Goal: Communication & Community: Answer question/provide support

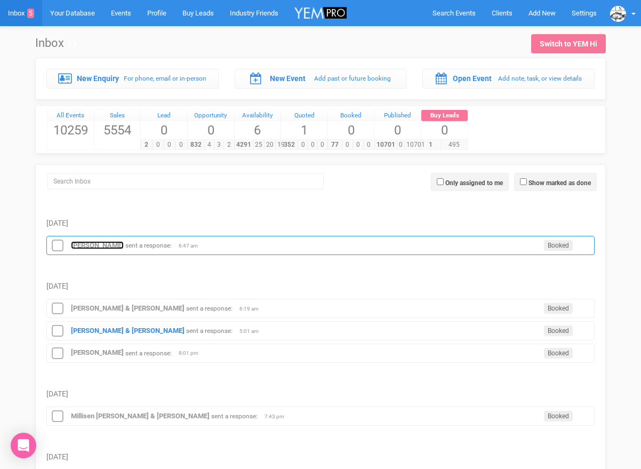
click at [84, 244] on strong "[PERSON_NAME]" at bounding box center [97, 245] width 53 height 8
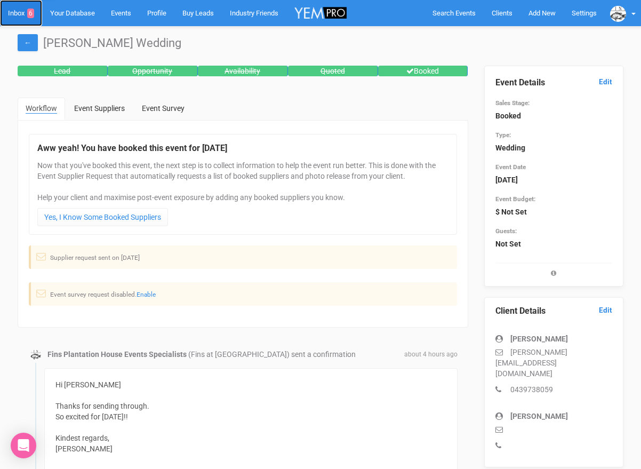
click at [18, 13] on link "Inbox 6" at bounding box center [21, 13] width 42 height 26
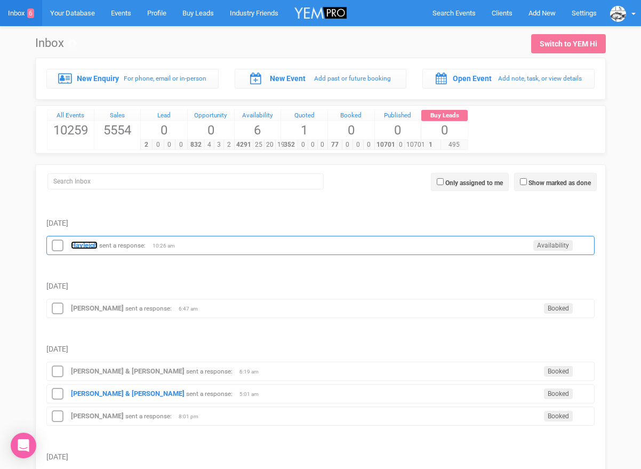
click at [77, 244] on strong "Hayleigh" at bounding box center [84, 245] width 27 height 8
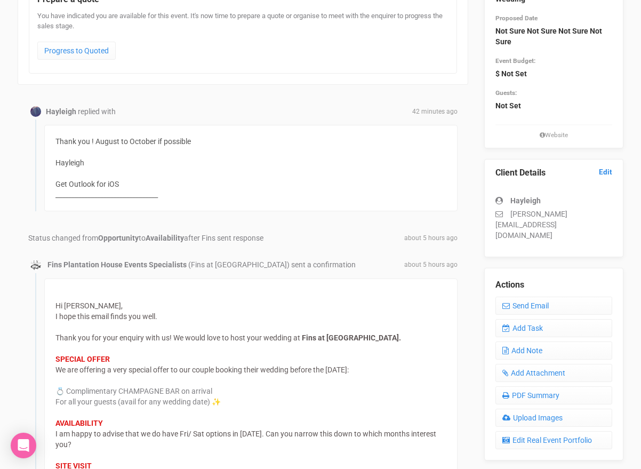
scroll to position [141, 0]
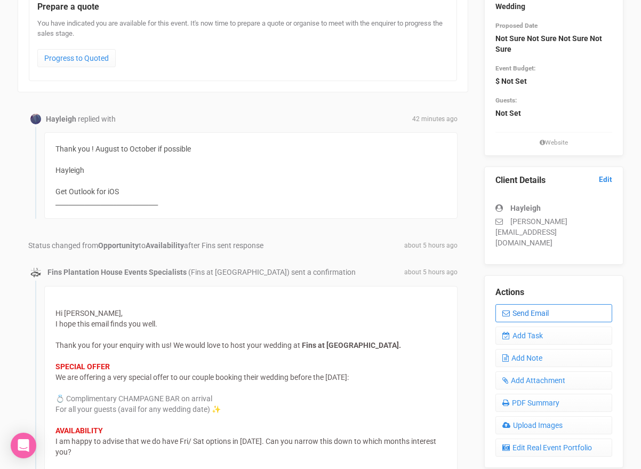
click at [515, 304] on link "Send Email" at bounding box center [553, 313] width 117 height 18
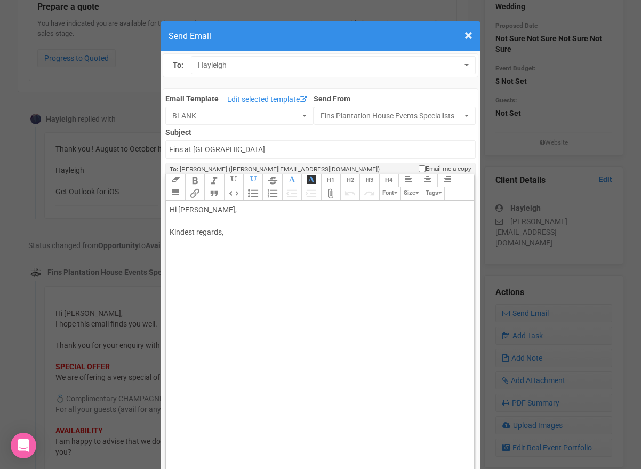
click at [238, 211] on div "Hi [PERSON_NAME], Kindest regards," at bounding box center [318, 232] width 296 height 56
click at [201, 300] on div "Hi [PERSON_NAME], Thanks for the update: August: [DATE] 7th No Sat Sept/ Oct no…" at bounding box center [318, 277] width 296 height 146
click at [280, 297] on div "Hi [PERSON_NAME], Thanks for the update: August: [DATE] 7th No Sat Sept/ Oct: n…" at bounding box center [318, 277] width 296 height 146
click at [168, 331] on trix-editor "Hi [PERSON_NAME], Thanks for the update: August: [DATE] 7th No Sat Sept/ Oct: n…" at bounding box center [320, 340] width 308 height 281
click at [218, 334] on div "Hi [PERSON_NAME], Thanks for the update: August: [DATE] 7th No Sat Sept/ Oct: n…" at bounding box center [318, 299] width 296 height 190
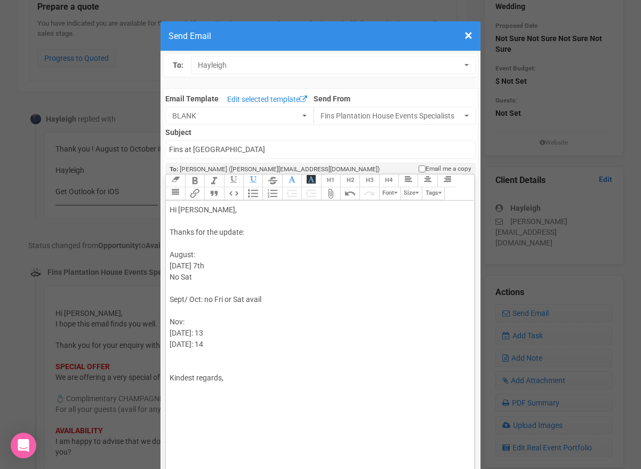
click at [215, 342] on div "Hi [PERSON_NAME], Thanks for the update: August: [DATE] 7th No Sat Sept/ Oct: n…" at bounding box center [318, 305] width 296 height 202
click at [216, 261] on div "Hi [PERSON_NAME], Thanks for the update: August: [DATE] 7th No Sat Sept/ Oct: n…" at bounding box center [318, 305] width 296 height 202
click at [207, 332] on div "Hi [PERSON_NAME], Thanks for the update: August: [DATE] 7th avail No Sat Sept/ …" at bounding box center [318, 305] width 296 height 202
click at [182, 364] on div "Hi [PERSON_NAME], Thanks for the update: August: [DATE] 7th avail No Sat Sept/ …" at bounding box center [318, 305] width 296 height 202
click at [189, 385] on div "Hi [PERSON_NAME], Thanks for the update: August: [DATE] 7th avail No Sat Sept/ …" at bounding box center [318, 299] width 296 height 190
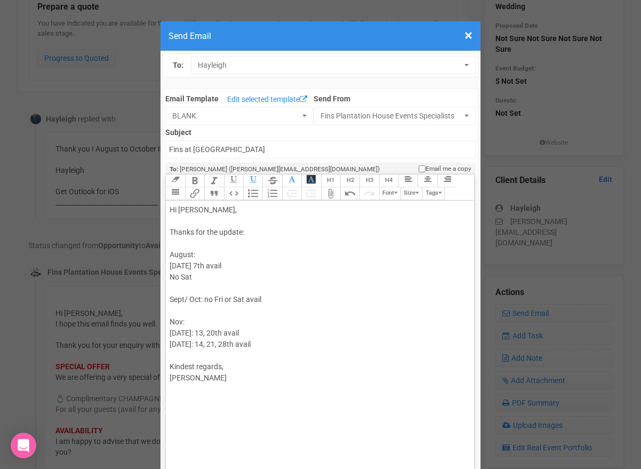
type trix-editor "<div>Hi [PERSON_NAME],<br><br>Thanks for the update:<br><br>August:<br>[DATE] 7…"
click at [266, 147] on input "Fins at [GEOGRAPHIC_DATA]" at bounding box center [320, 149] width 310 height 19
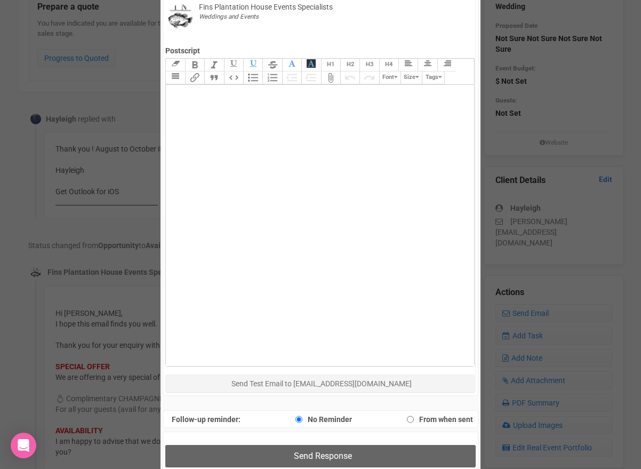
scroll to position [514, 0]
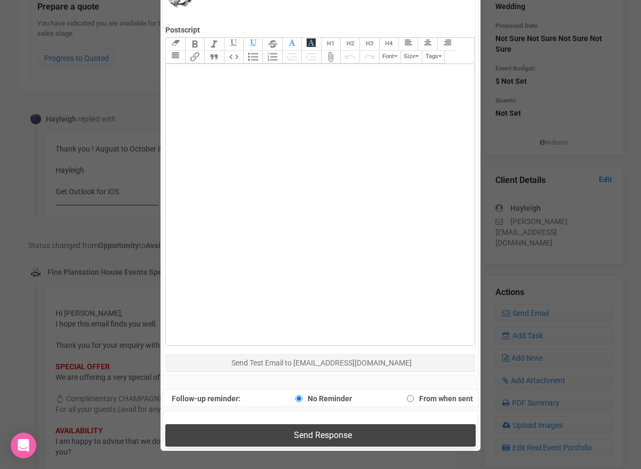
type input "Fins at [GEOGRAPHIC_DATA]- avail dates"
click at [256, 437] on button "Send Response" at bounding box center [320, 435] width 310 height 22
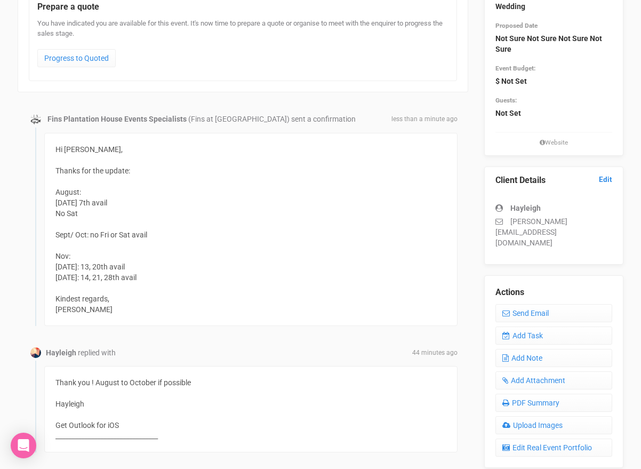
scroll to position [0, 0]
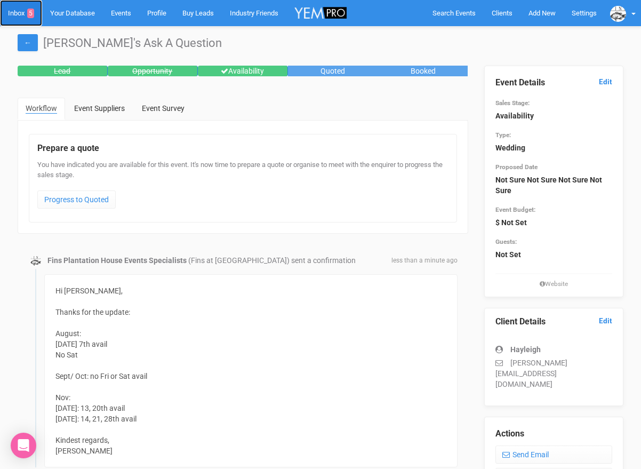
click at [11, 10] on link "Inbox 5" at bounding box center [21, 13] width 42 height 26
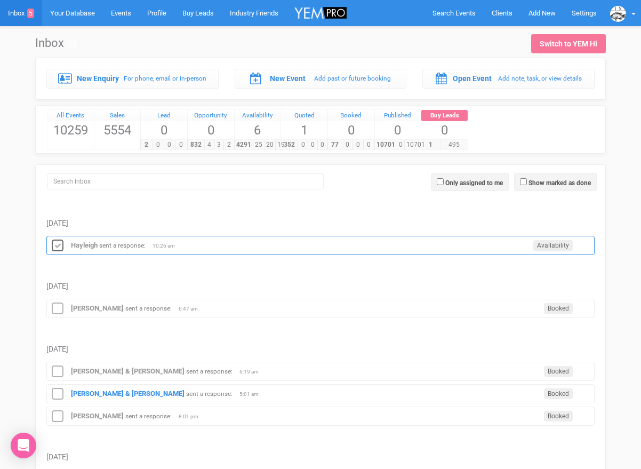
click at [57, 249] on icon at bounding box center [58, 246] width 16 height 14
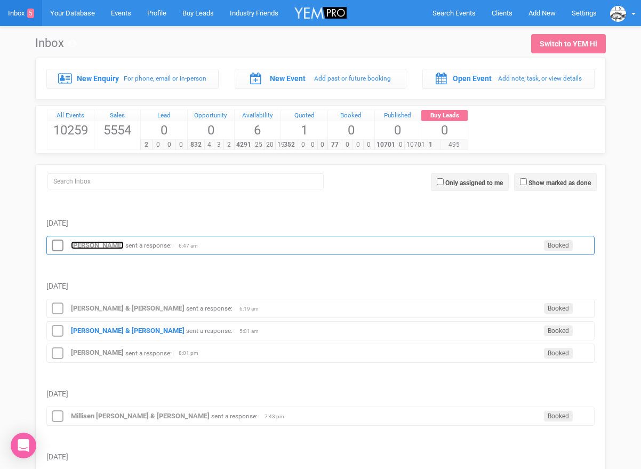
click at [76, 247] on strong "[PERSON_NAME]" at bounding box center [97, 245] width 53 height 8
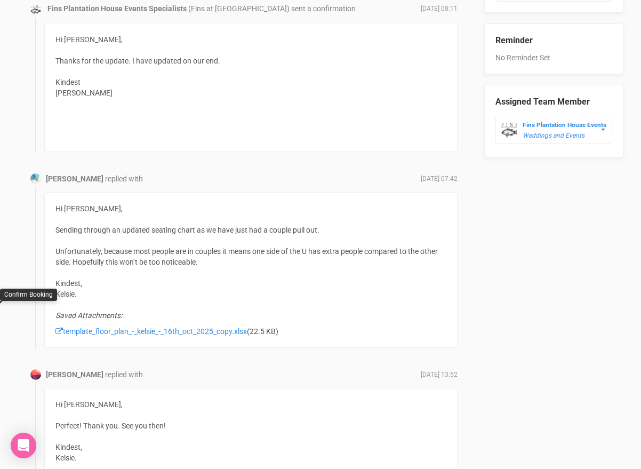
scroll to position [662, 0]
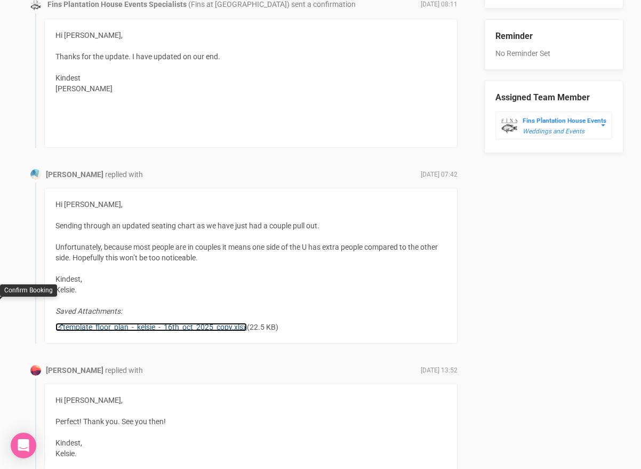
click at [94, 326] on link "template_floor_plan_-_kelsie_-_16th_oct_2025_copy.xlsx" at bounding box center [150, 327] width 191 height 9
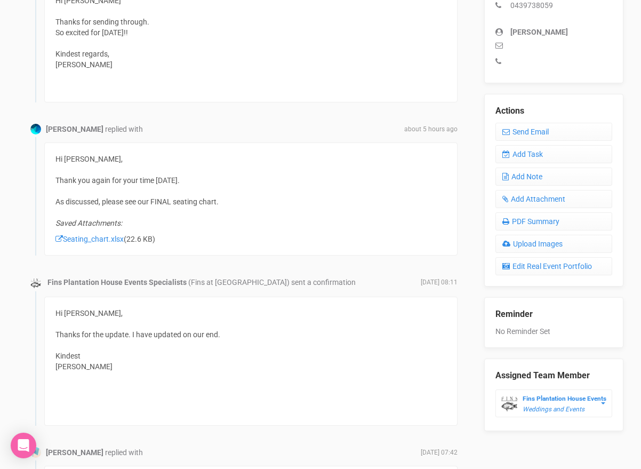
scroll to position [333, 0]
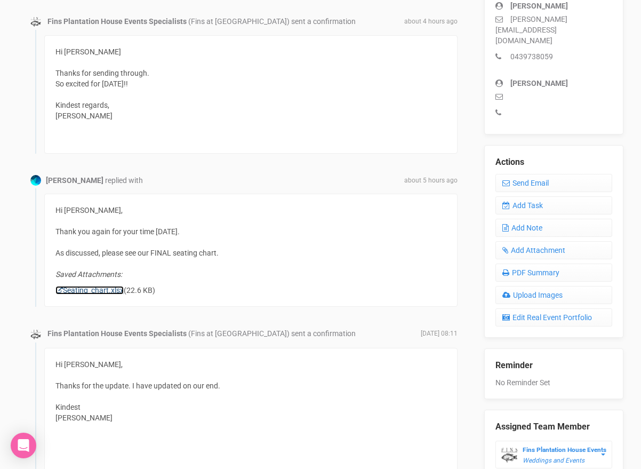
click at [110, 292] on link "Seating_chart.xlsx" at bounding box center [89, 290] width 68 height 9
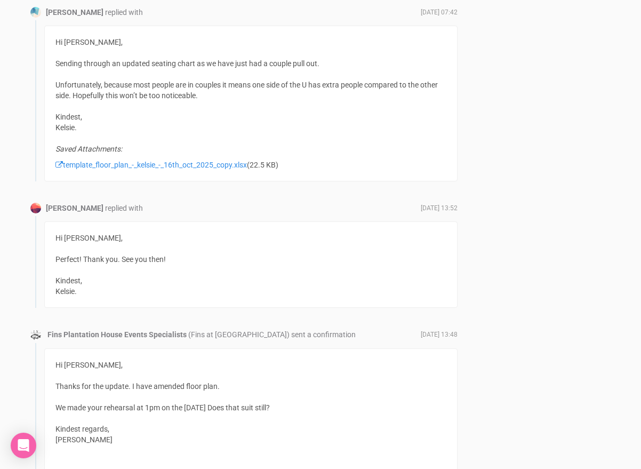
scroll to position [832, 0]
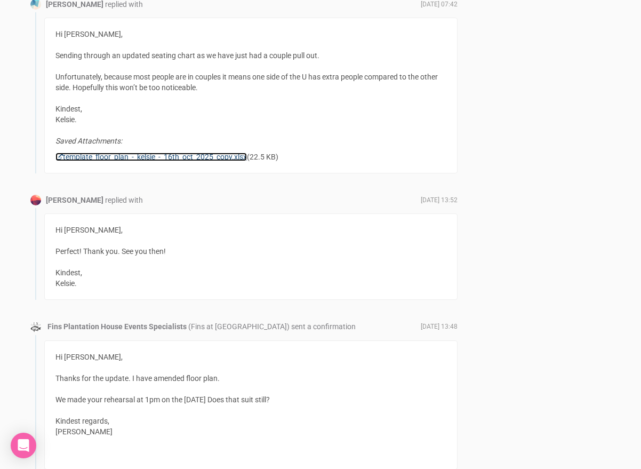
click at [183, 157] on link "template_floor_plan_-_kelsie_-_16th_oct_2025_copy.xlsx" at bounding box center [150, 156] width 191 height 9
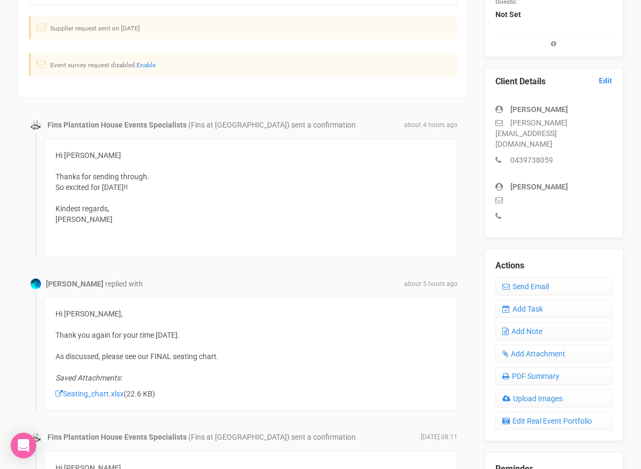
scroll to position [0, 0]
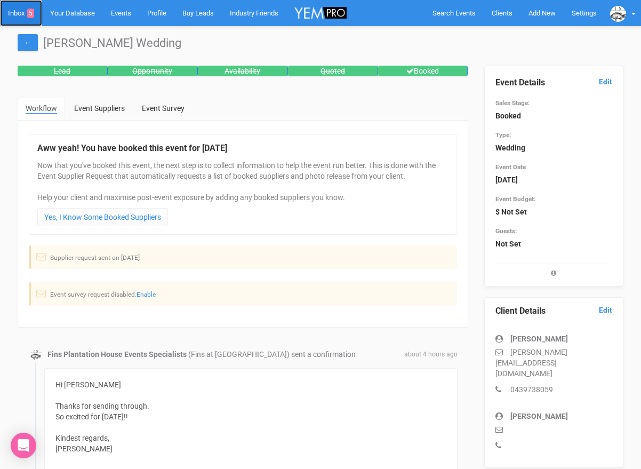
click at [14, 12] on link "Inbox 5" at bounding box center [21, 13] width 42 height 26
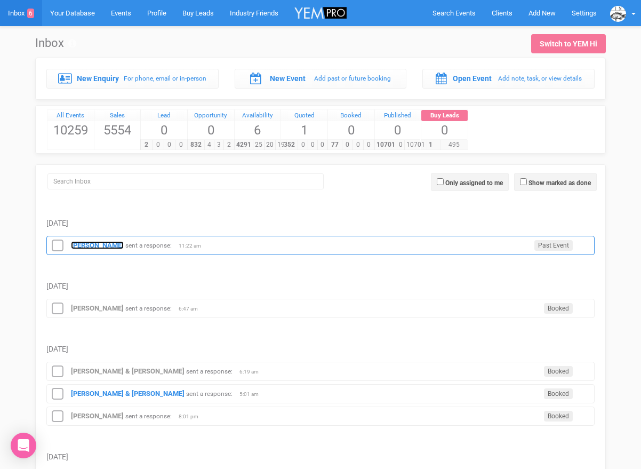
click at [91, 243] on strong "[PERSON_NAME]" at bounding box center [97, 245] width 53 height 8
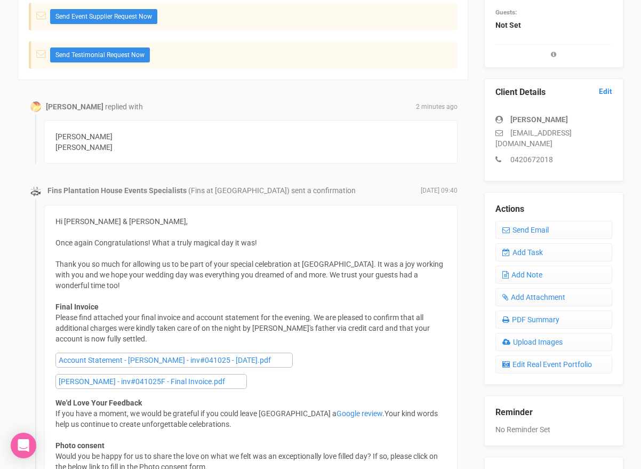
scroll to position [235, 0]
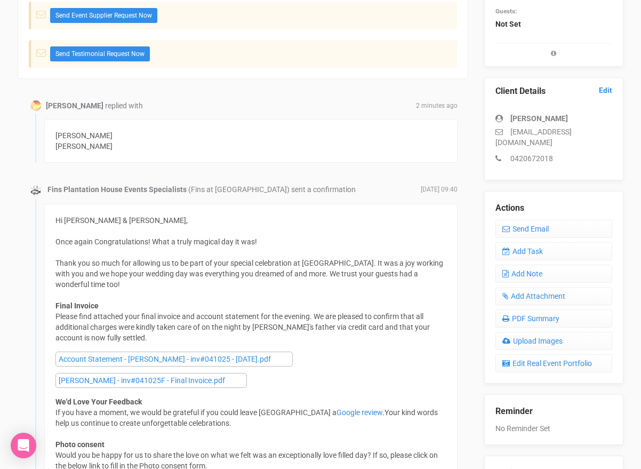
drag, startPoint x: 122, startPoint y: 146, endPoint x: 49, endPoint y: 138, distance: 73.5
click at [49, 138] on div "[PERSON_NAME] [PERSON_NAME]" at bounding box center [250, 141] width 413 height 44
copy div "[PERSON_NAME] [PERSON_NAME]"
click at [97, 375] on link "[PERSON_NAME] - inv#041025F - Final Invoice.pdf" at bounding box center [150, 380] width 191 height 15
